Goal: Task Accomplishment & Management: Manage account settings

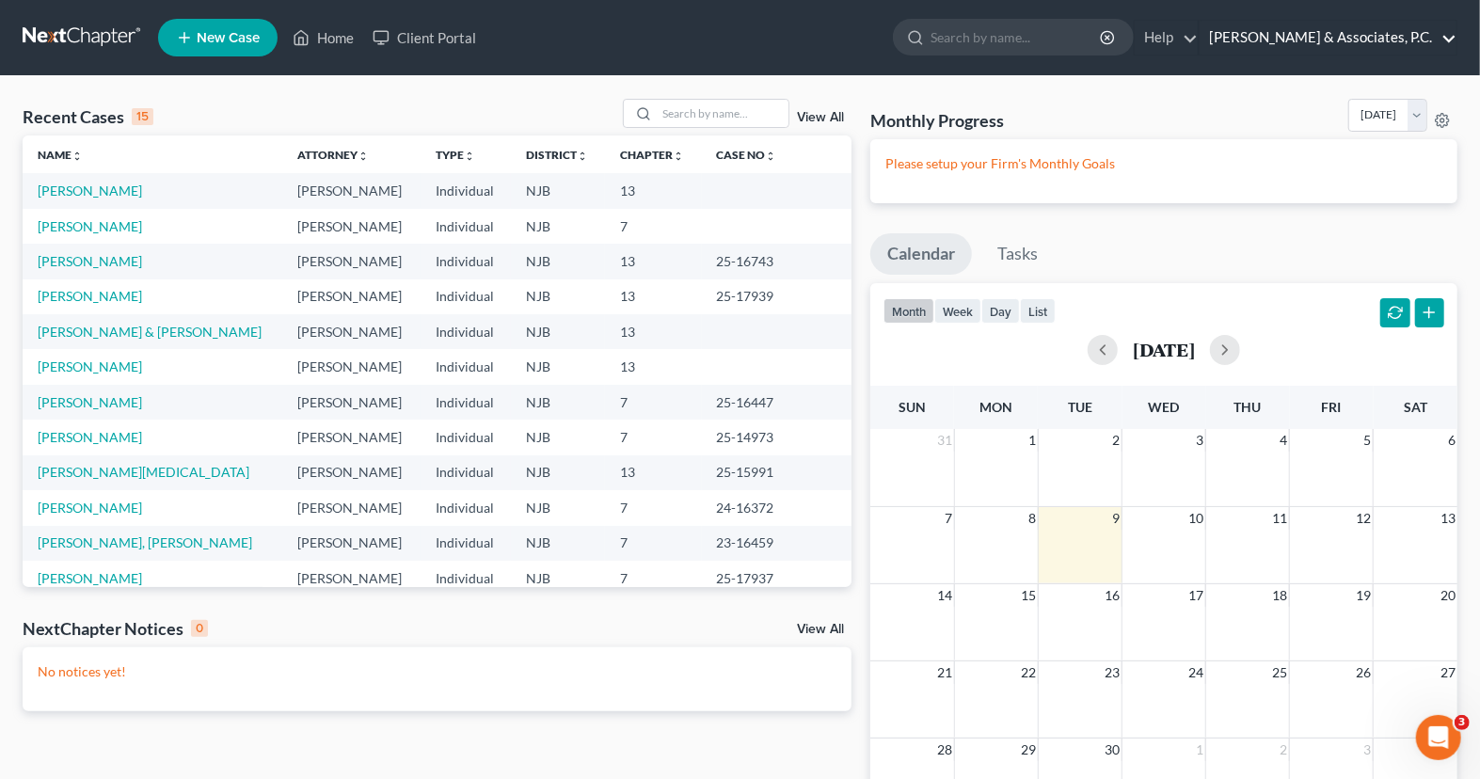
click at [1329, 29] on link "[PERSON_NAME] & Associates, P.C." at bounding box center [1328, 38] width 257 height 34
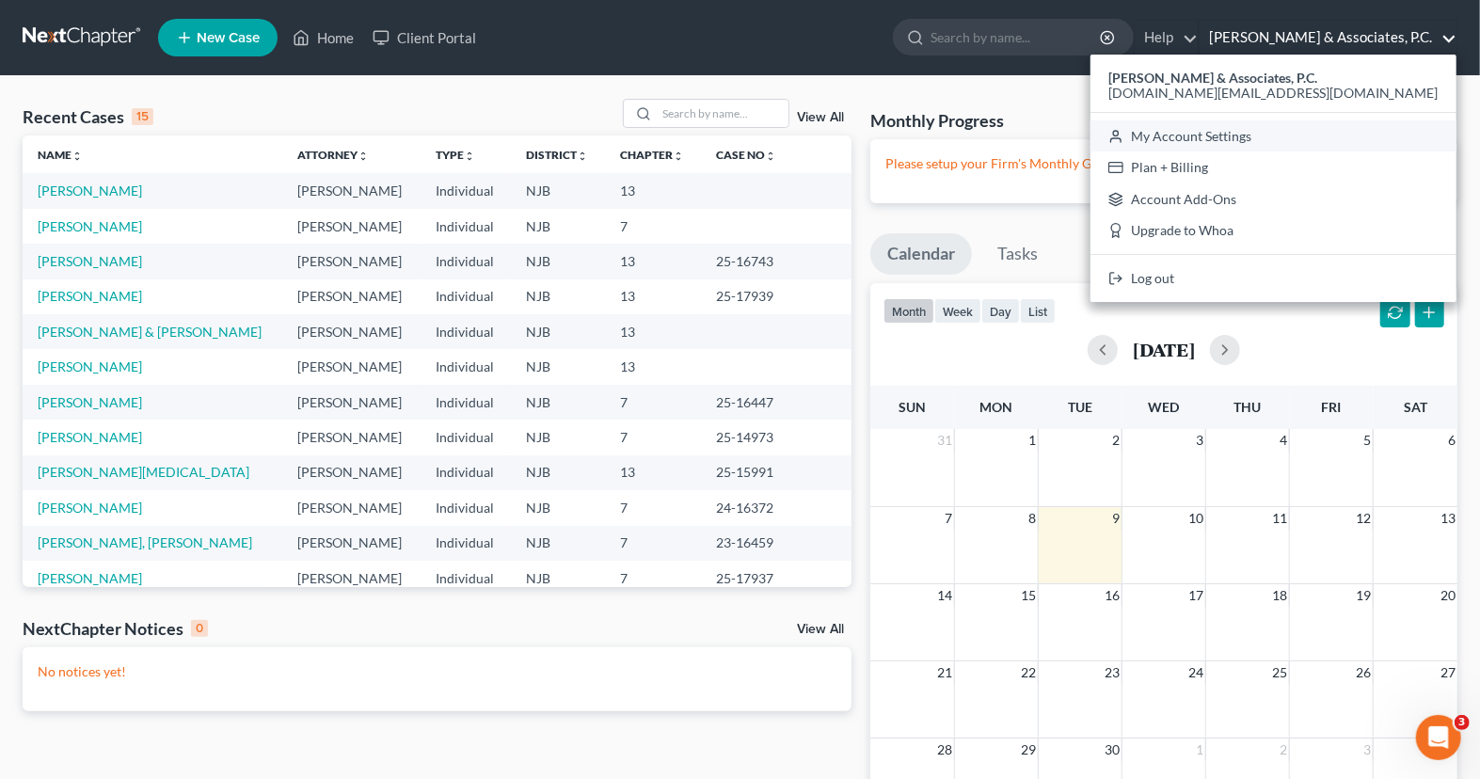
click at [1329, 142] on link "My Account Settings" at bounding box center [1273, 136] width 366 height 32
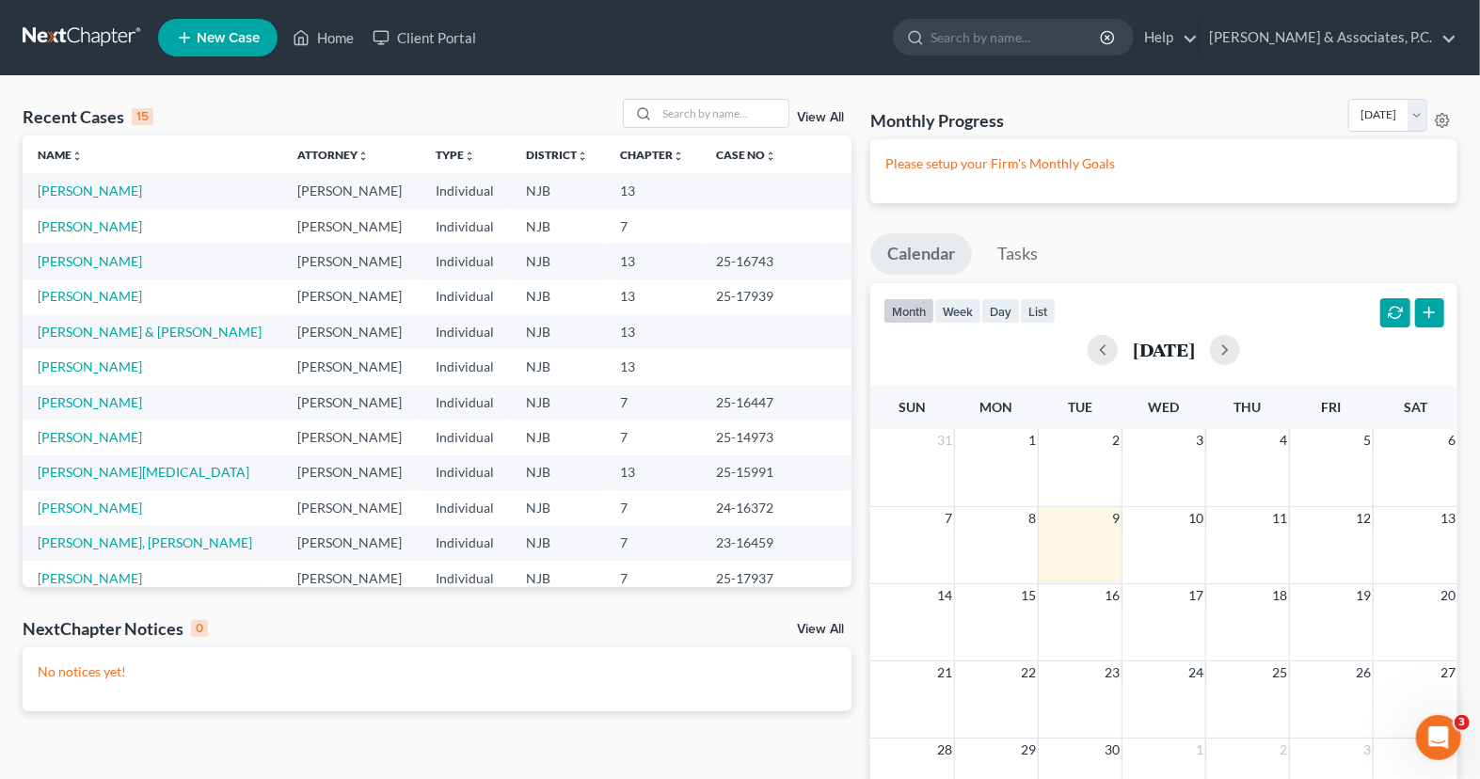
select select "24"
select select "33"
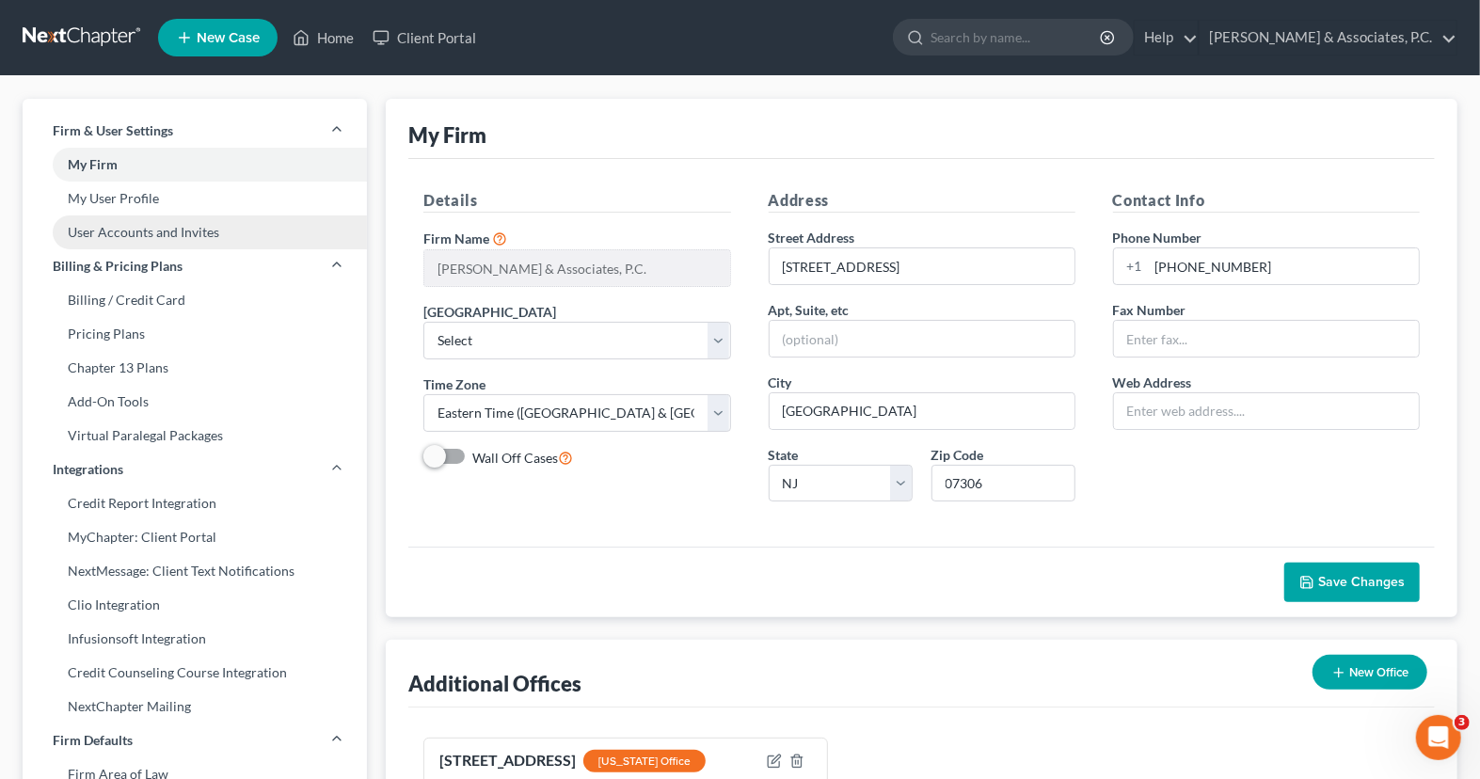
click at [133, 220] on link "User Accounts and Invites" at bounding box center [195, 232] width 344 height 34
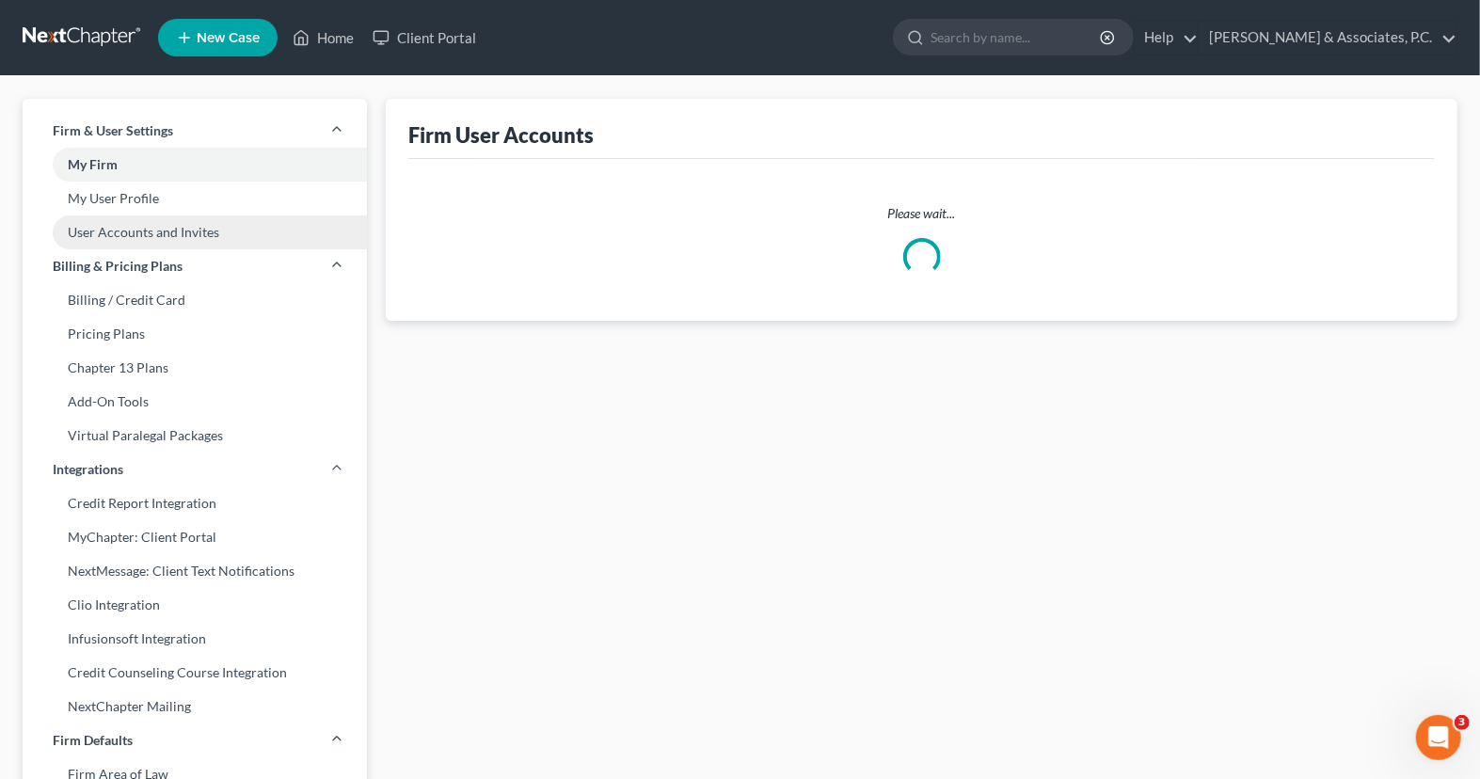
select select "1"
select select "0"
select select "2"
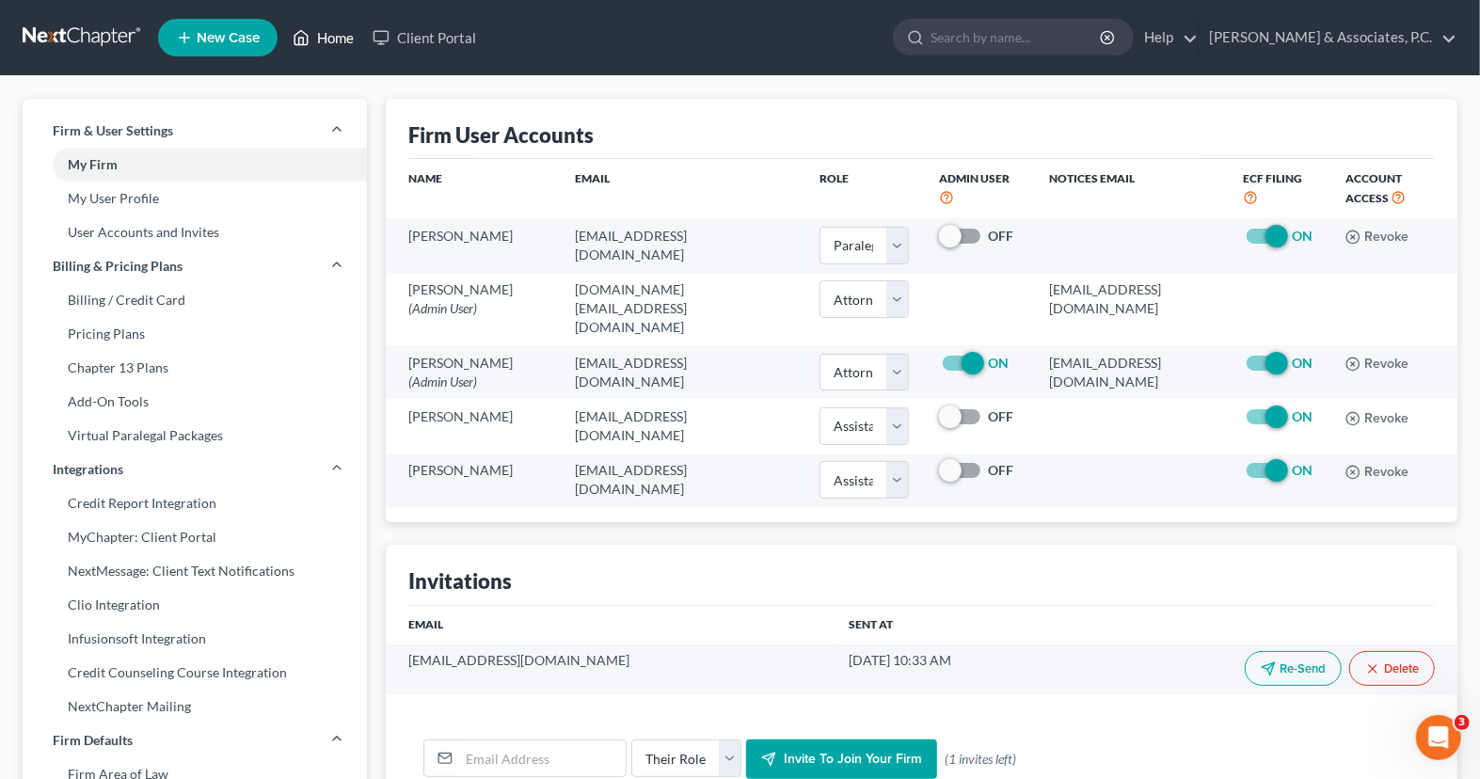
click at [324, 42] on link "Home" at bounding box center [323, 38] width 80 height 34
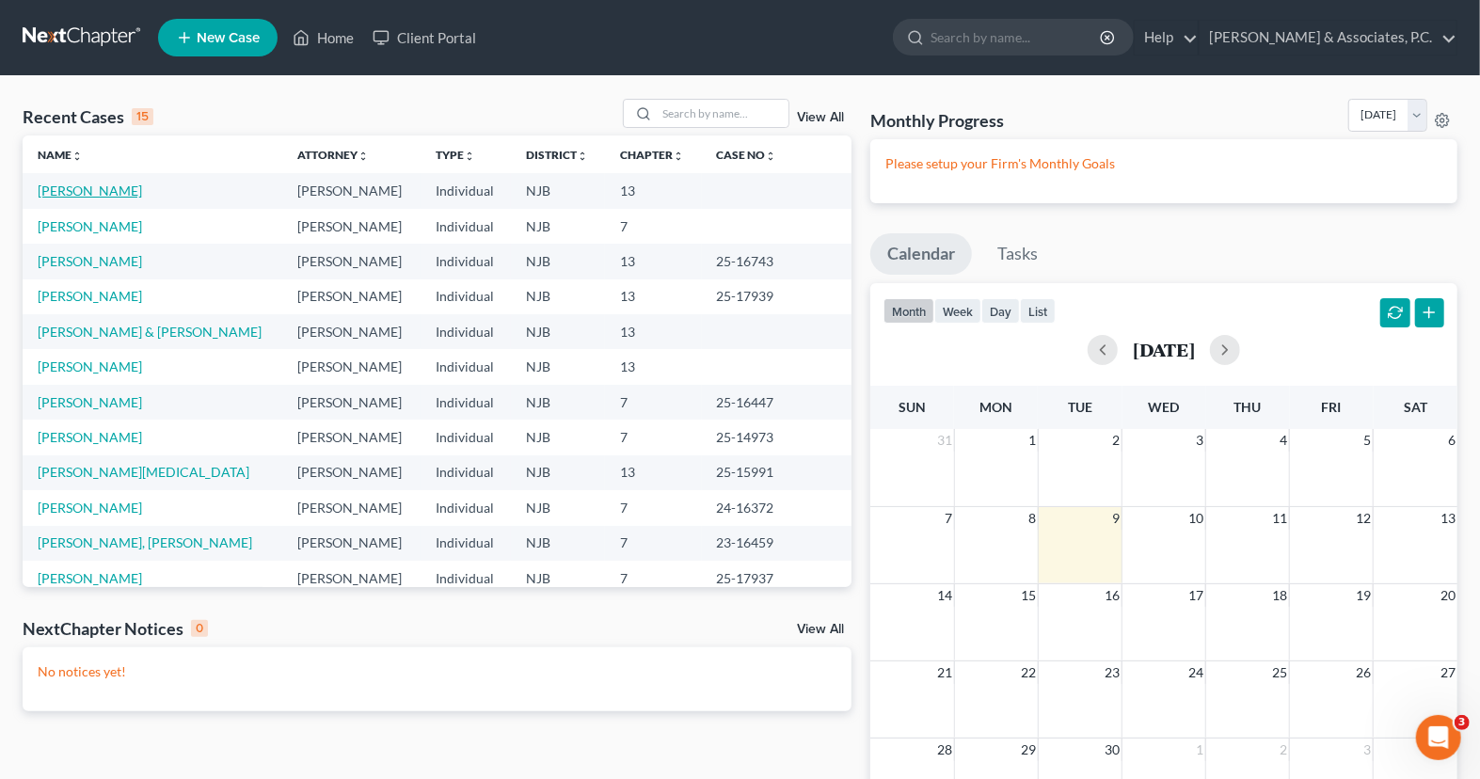
click at [92, 194] on link "[PERSON_NAME]" at bounding box center [90, 191] width 104 height 16
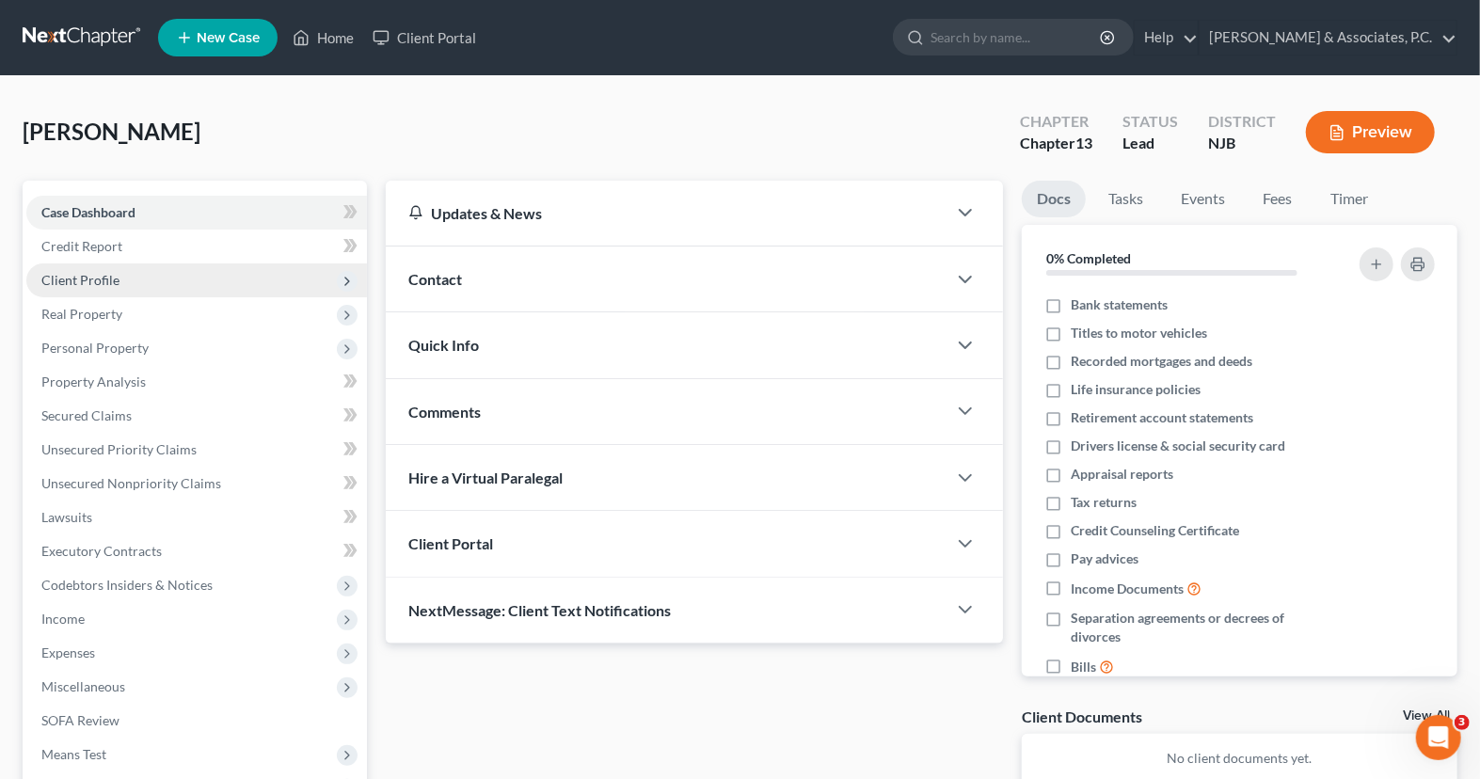
click at [163, 273] on span "Client Profile" at bounding box center [196, 280] width 341 height 34
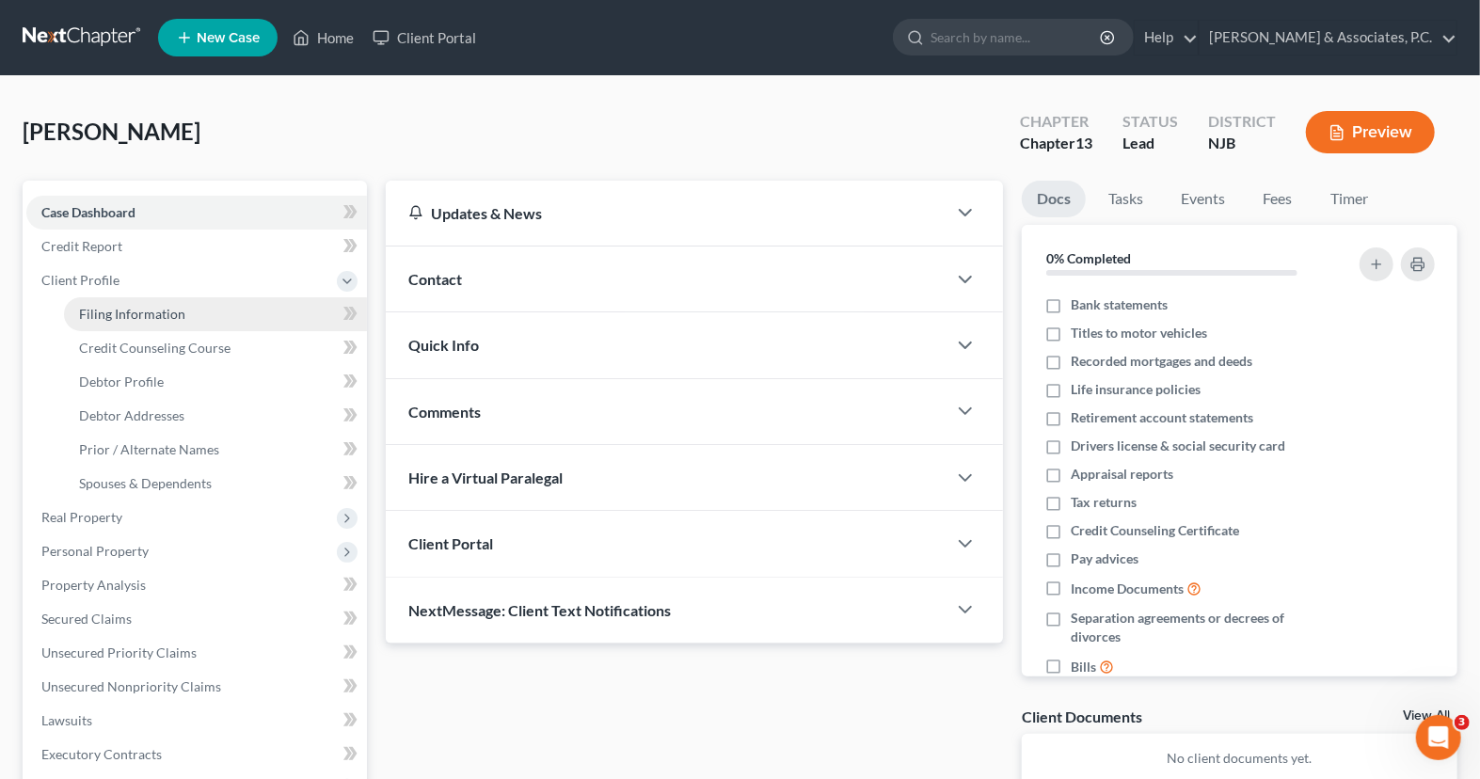
click at [163, 304] on link "Filing Information" at bounding box center [215, 314] width 303 height 34
select select "1"
select select "0"
select select "3"
select select "51"
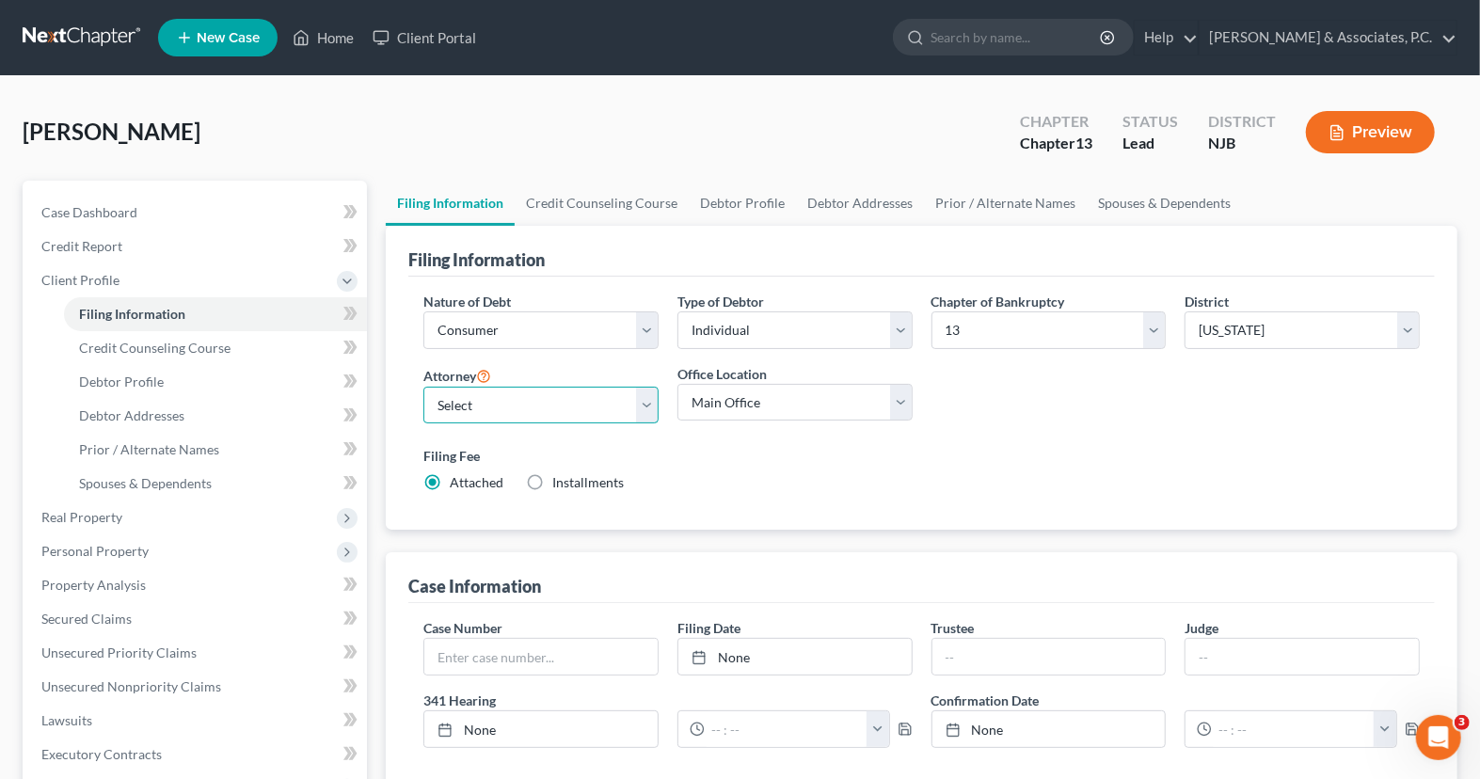
click at [653, 407] on select "Select Nicholas Fitzgerald - NJB Nicholas Fitzgerald - NJB Nicholas Fitzgerald …" at bounding box center [540, 406] width 235 height 38
click at [1331, 43] on link "Fitzgerald & Associates, P.C." at bounding box center [1328, 38] width 257 height 34
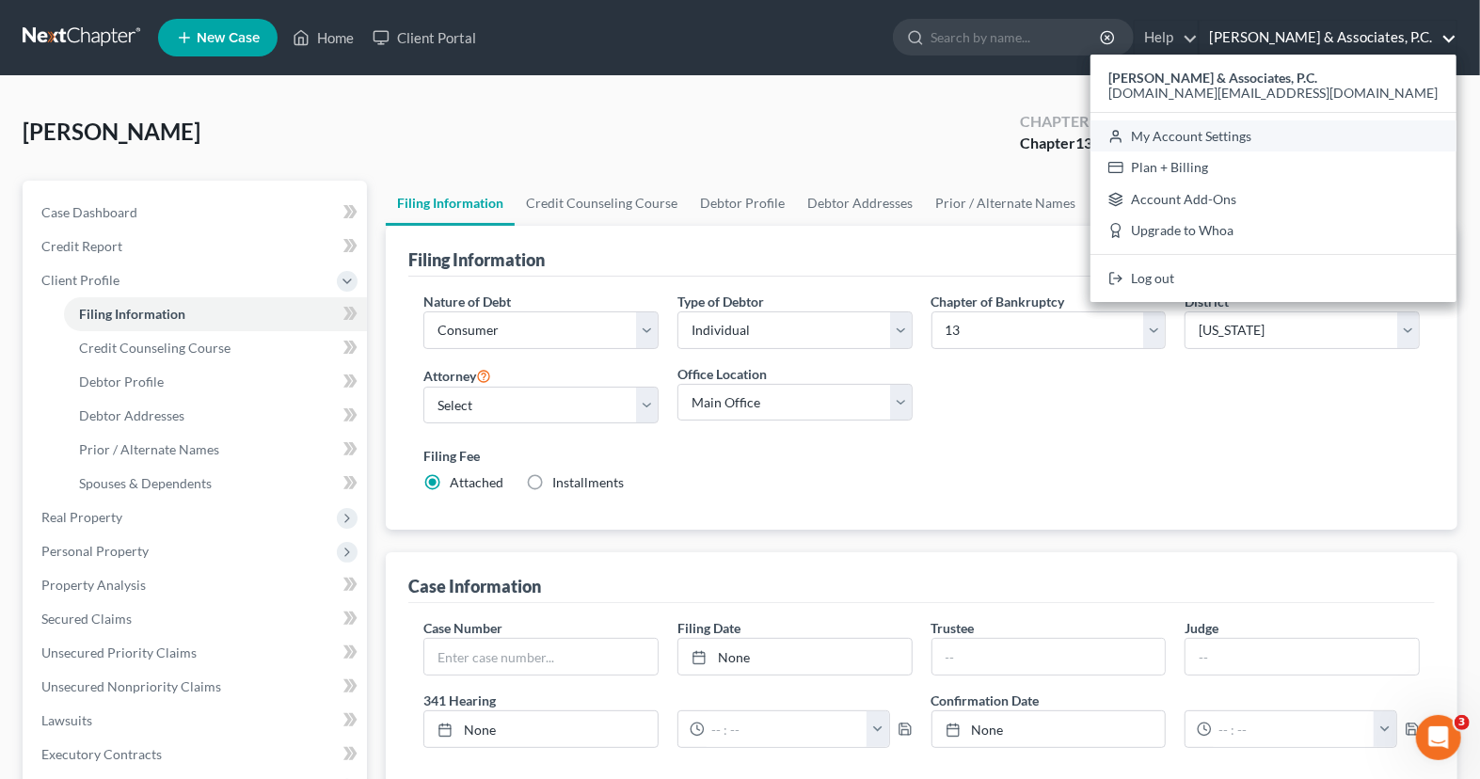
click at [1311, 133] on link "My Account Settings" at bounding box center [1273, 136] width 366 height 32
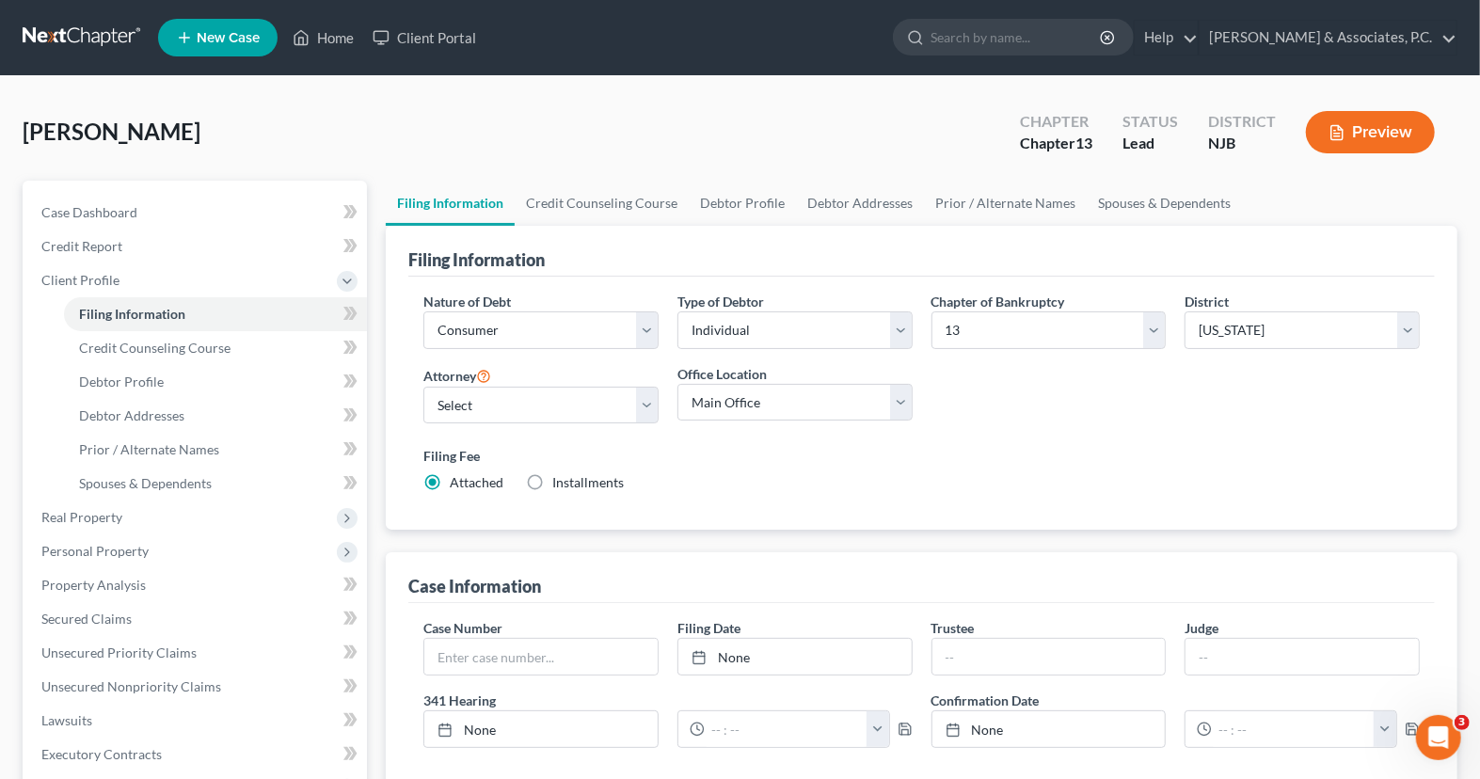
select select "51"
select select "24"
select select "33"
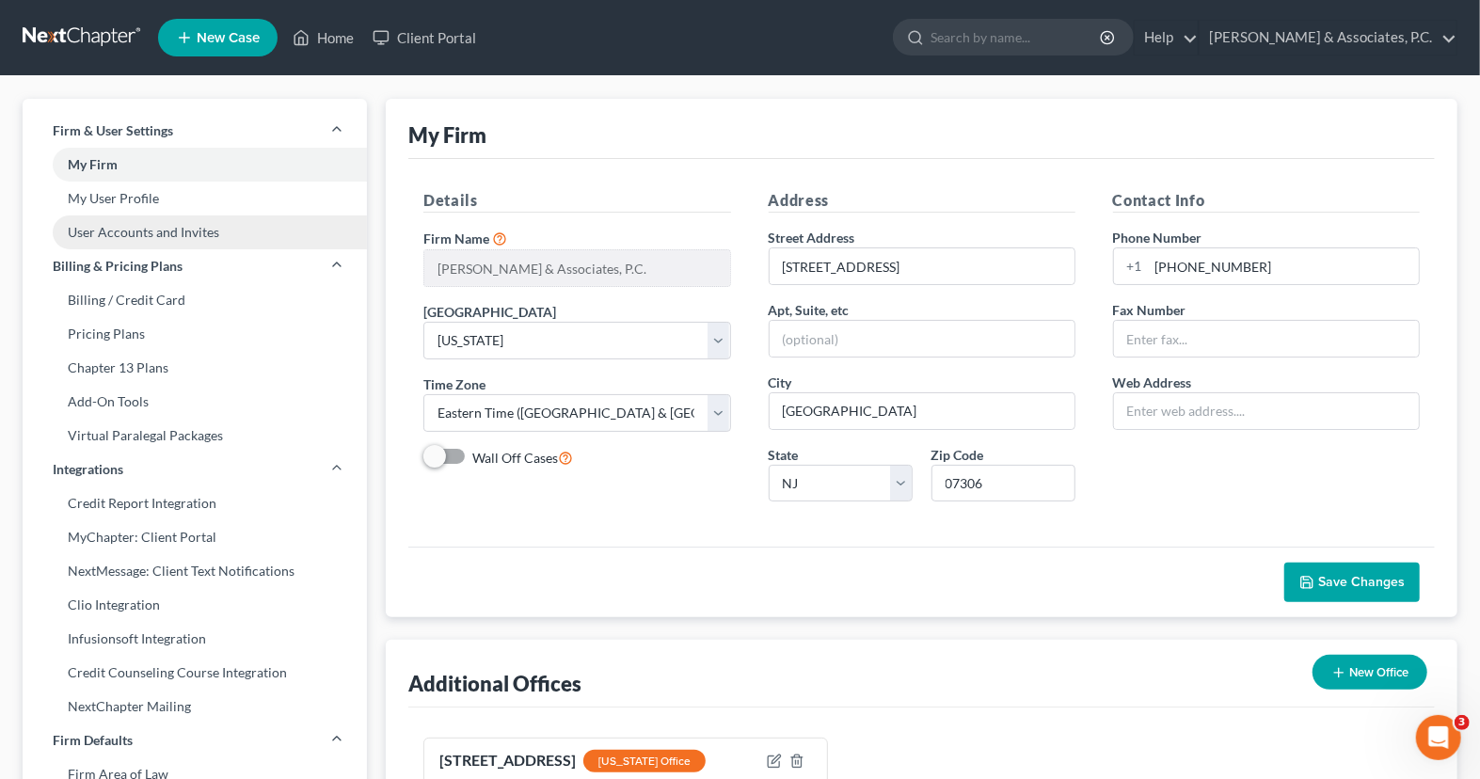
click at [108, 226] on link "User Accounts and Invites" at bounding box center [195, 232] width 344 height 34
select select "1"
select select "0"
select select "2"
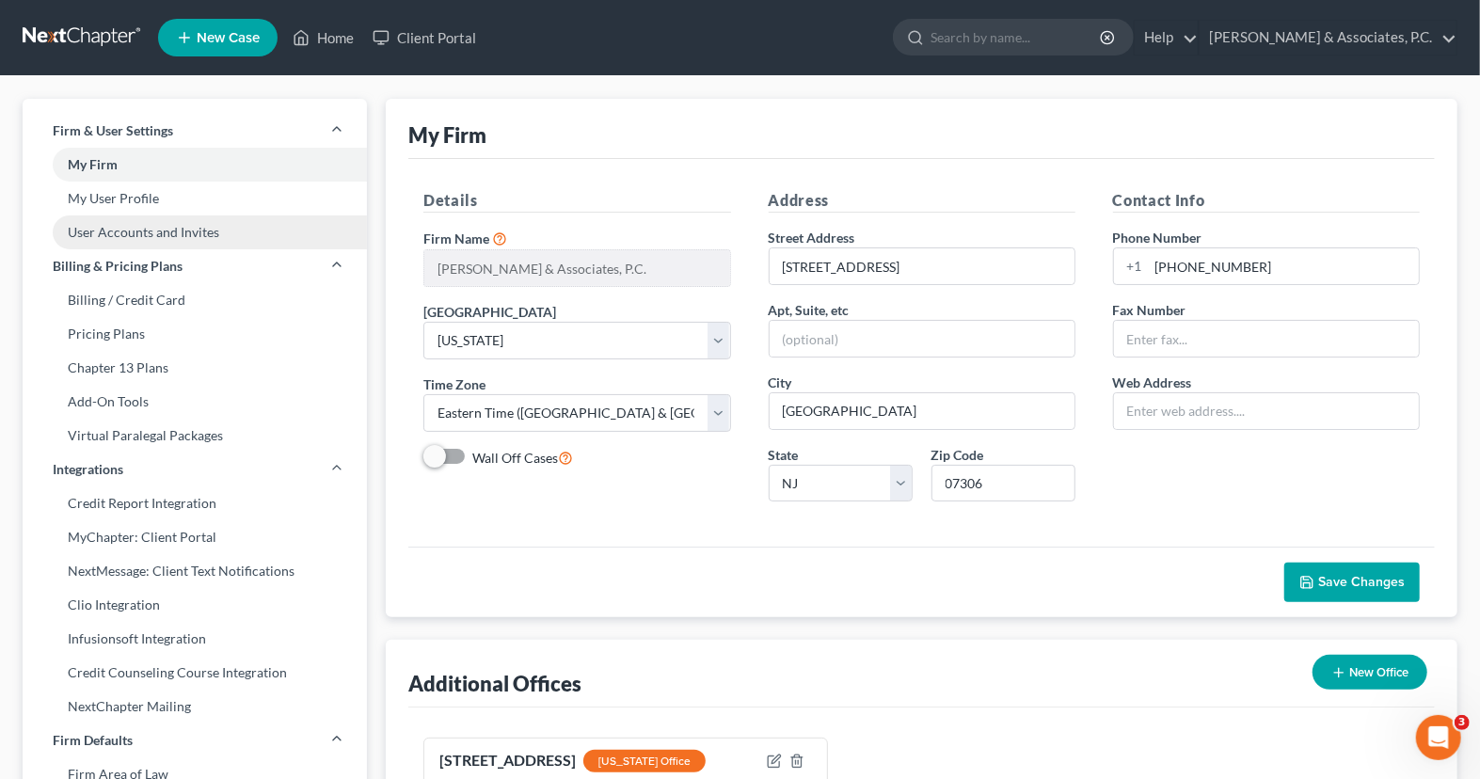
select select "2"
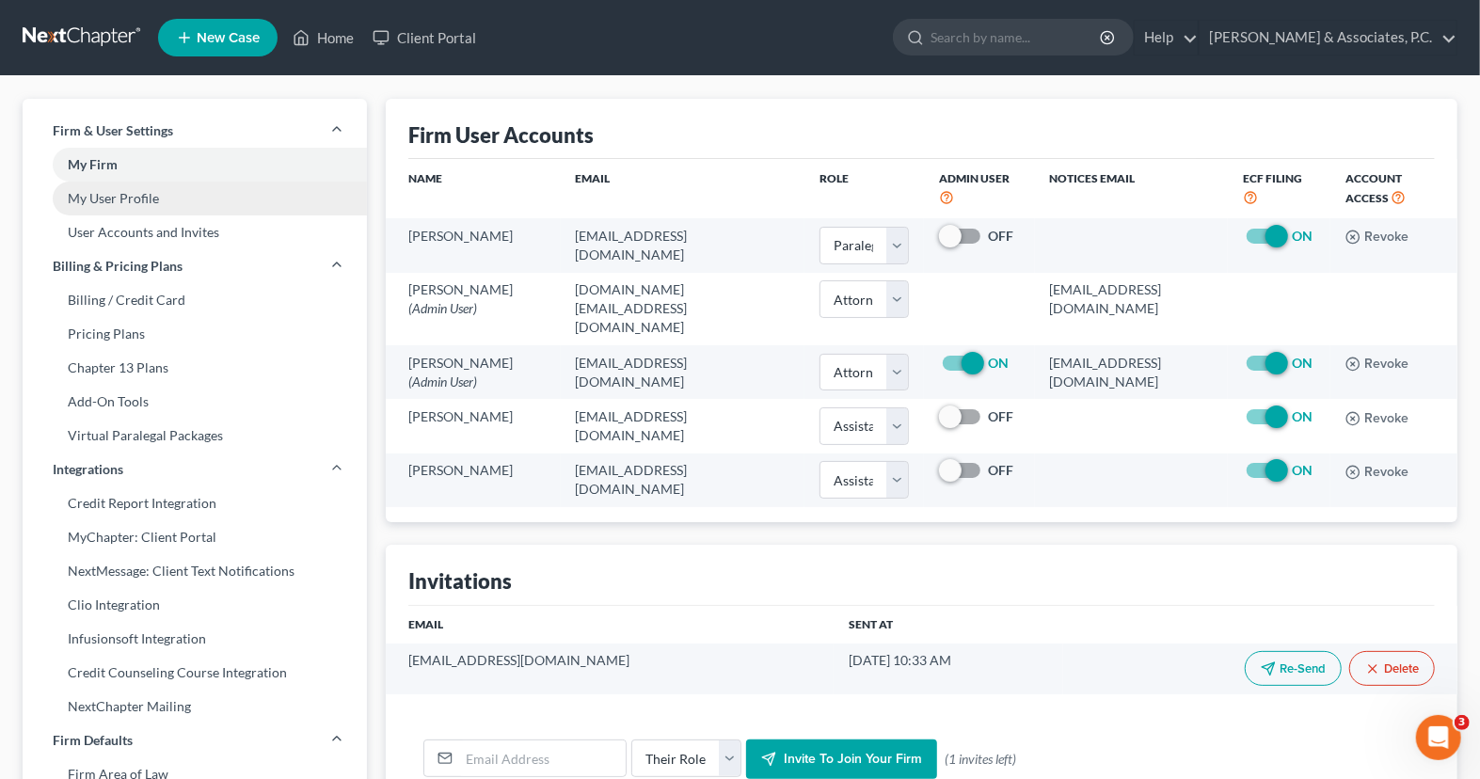
click at [185, 196] on link "My User Profile" at bounding box center [195, 199] width 344 height 34
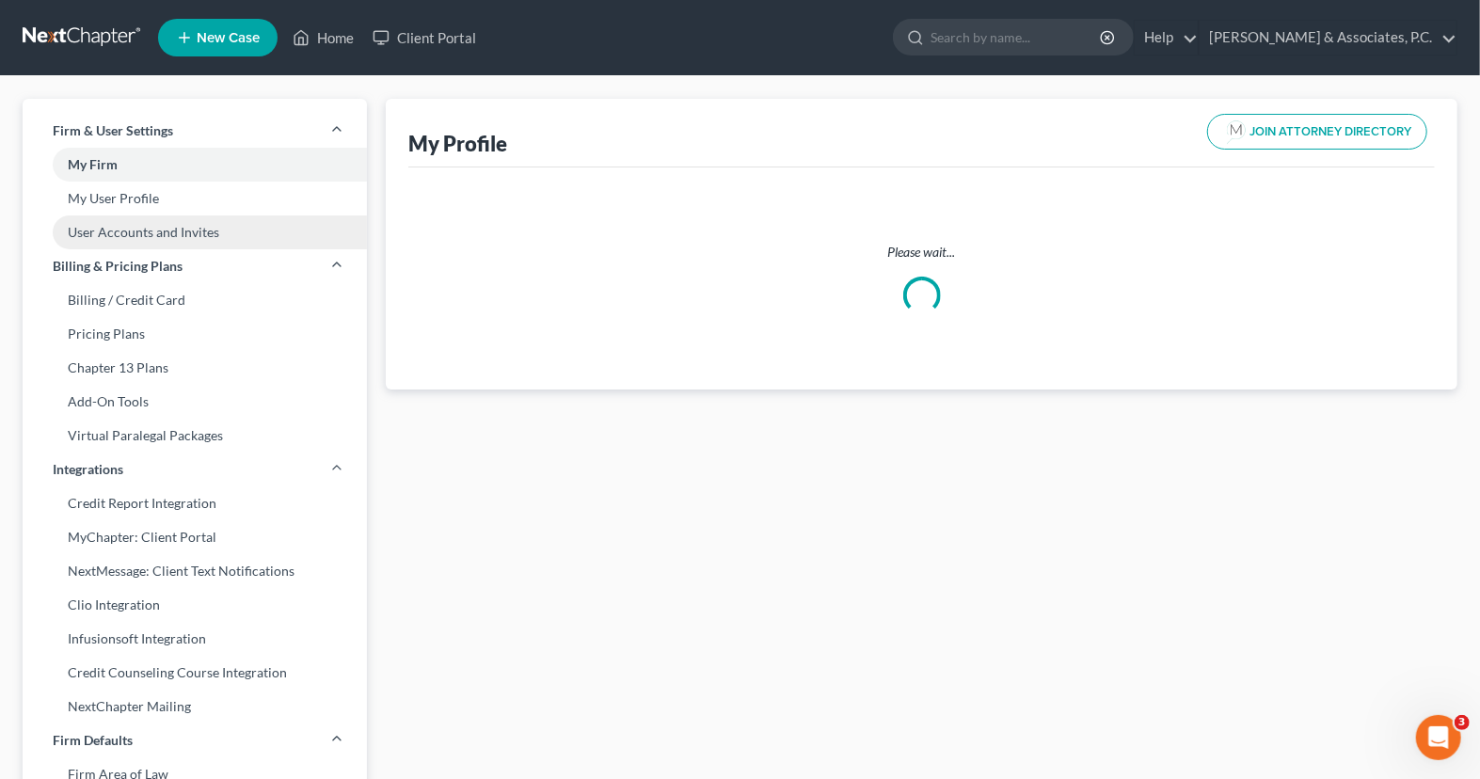
select select "33"
select select "51"
select select "attorney"
select select "0"
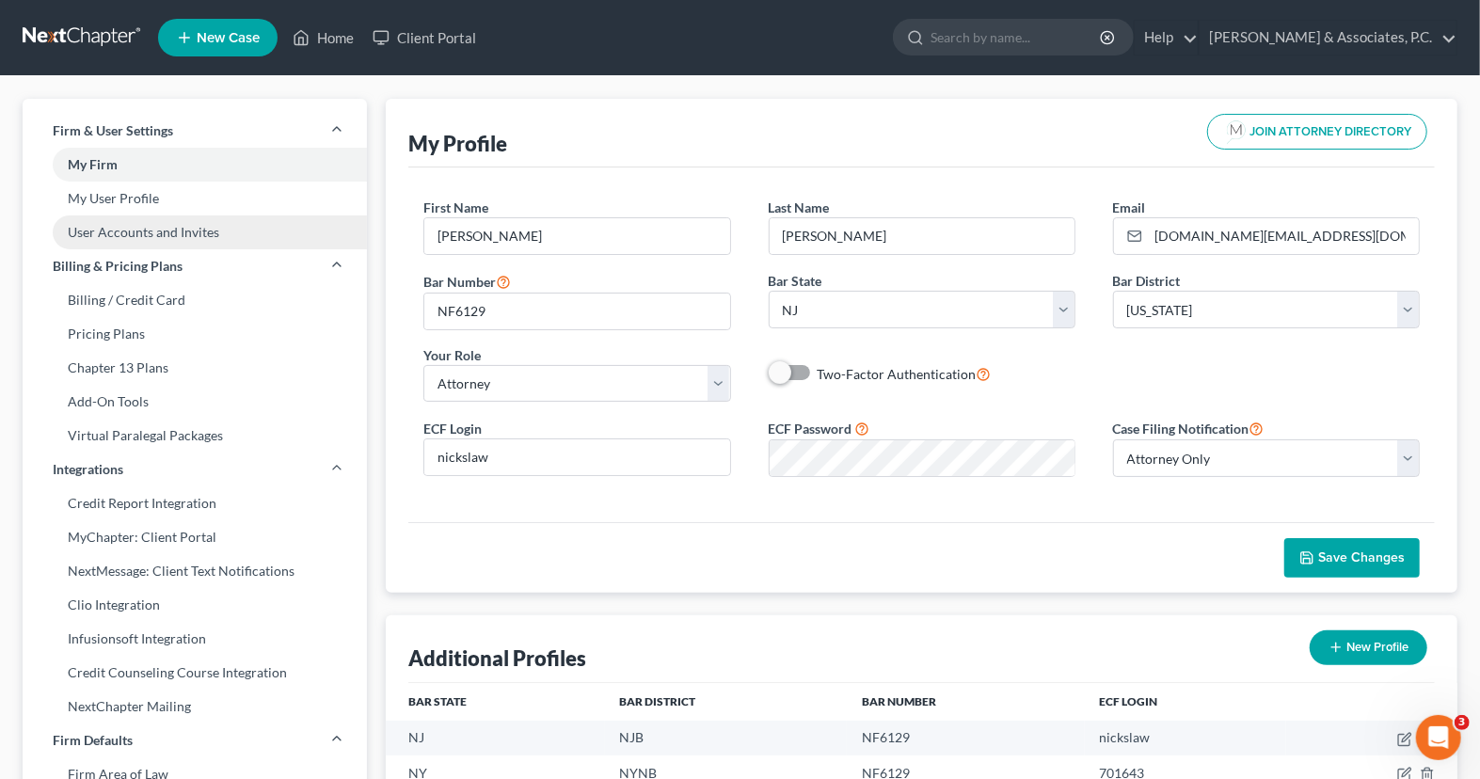
click at [156, 233] on link "User Accounts and Invites" at bounding box center [195, 232] width 344 height 34
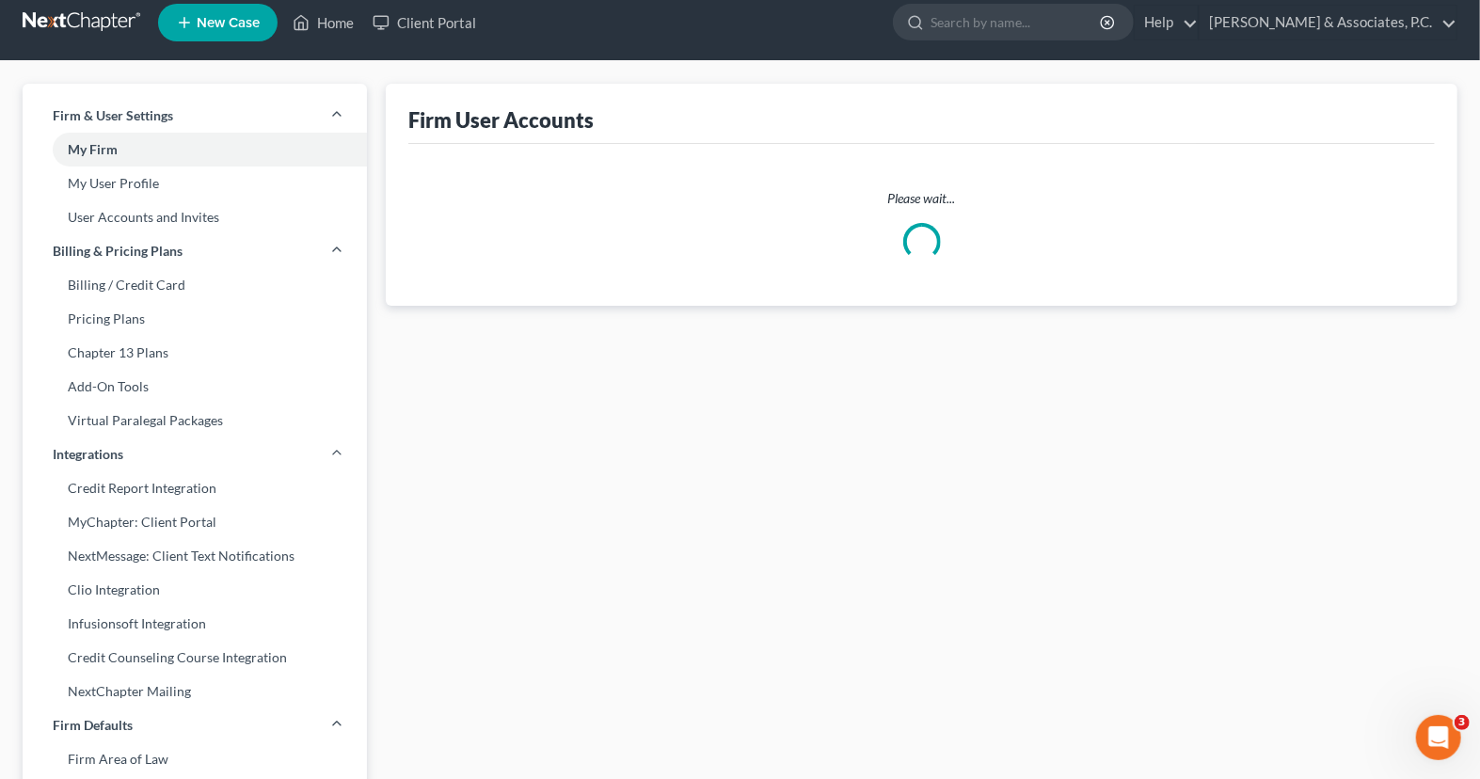
scroll to position [16, 0]
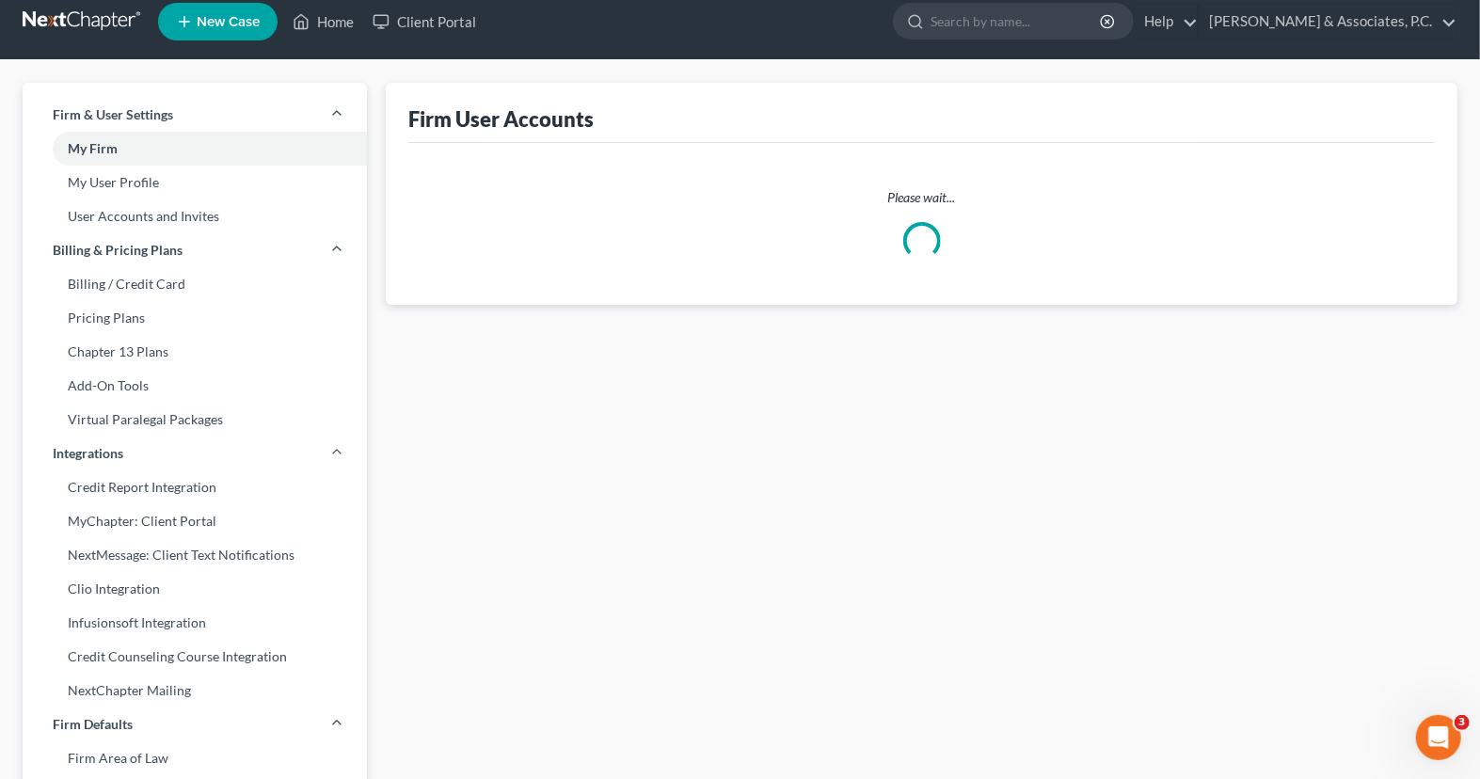
select select "1"
select select "0"
select select "2"
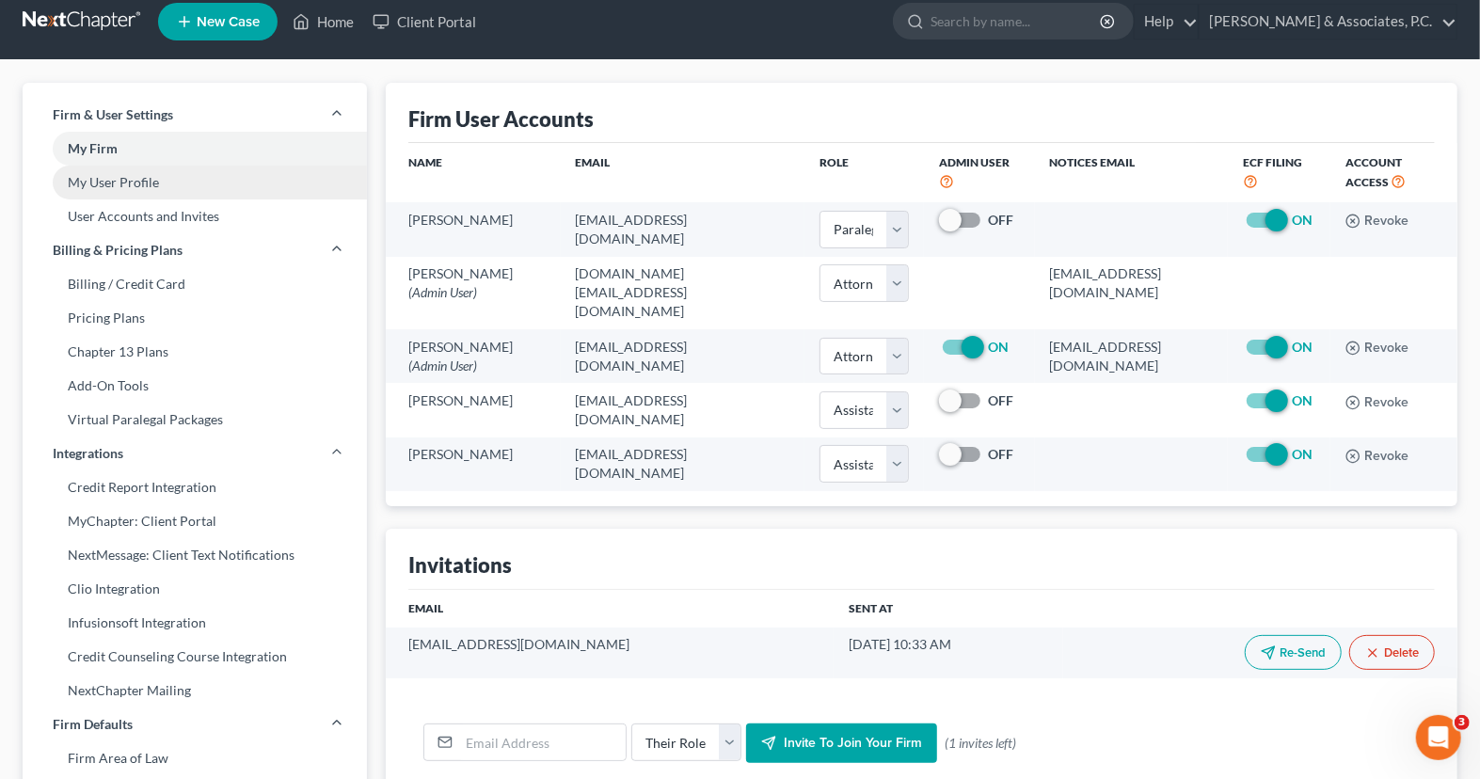
click at [184, 189] on link "My User Profile" at bounding box center [195, 183] width 344 height 34
